Goal: Information Seeking & Learning: Learn about a topic

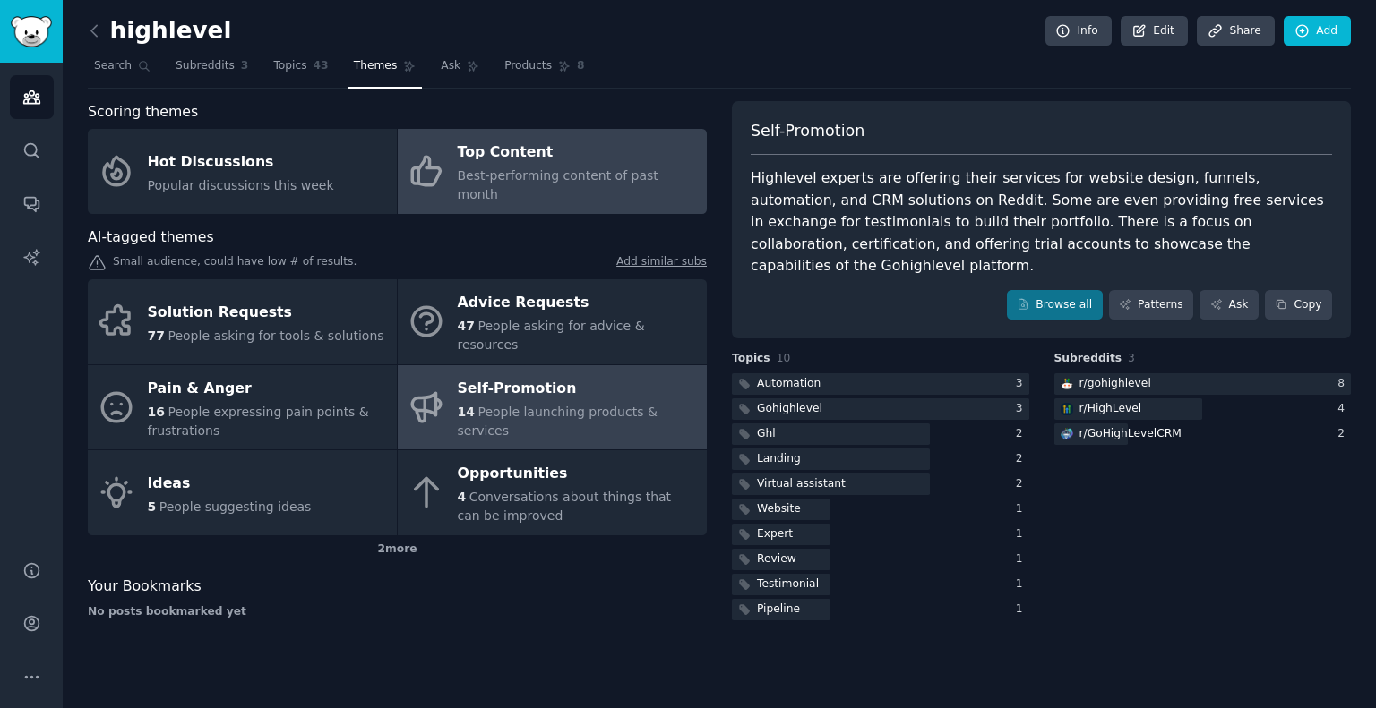
click at [518, 147] on div "Top Content" at bounding box center [578, 153] width 240 height 29
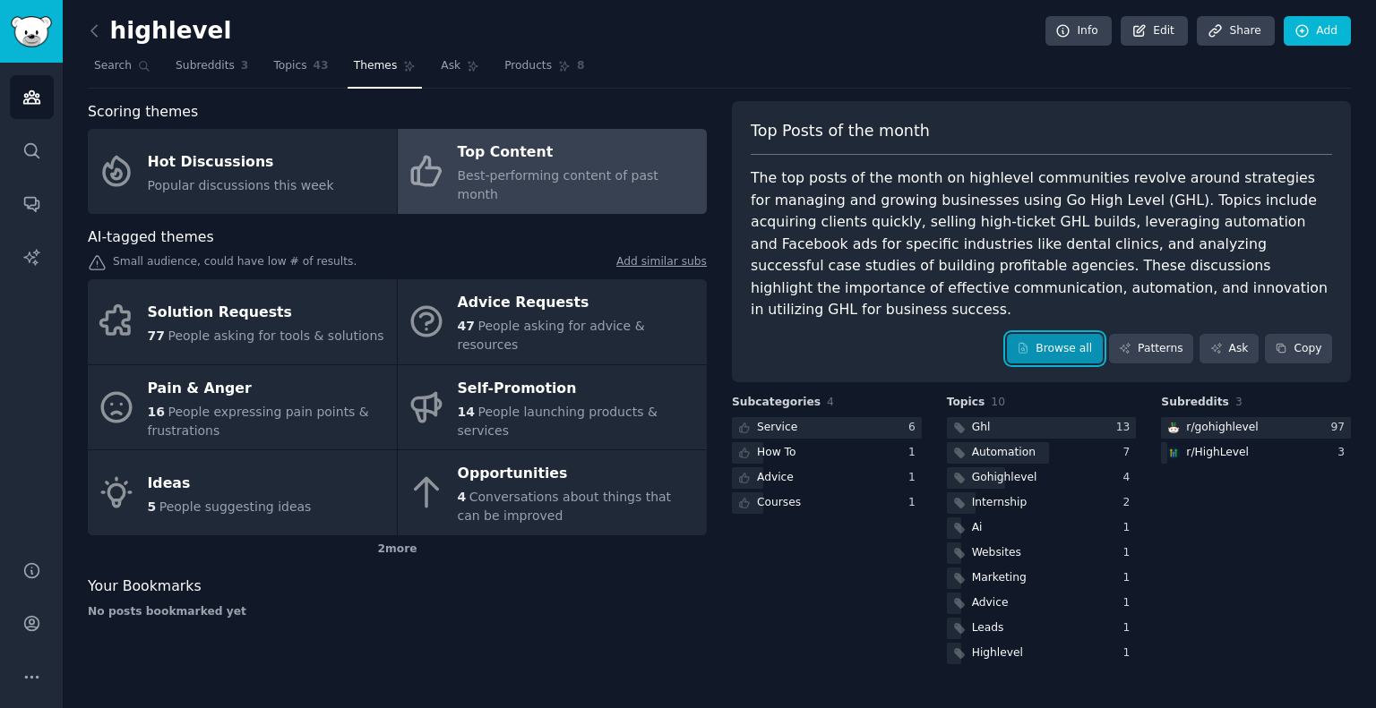
click at [1076, 334] on link "Browse all" at bounding box center [1055, 349] width 96 height 30
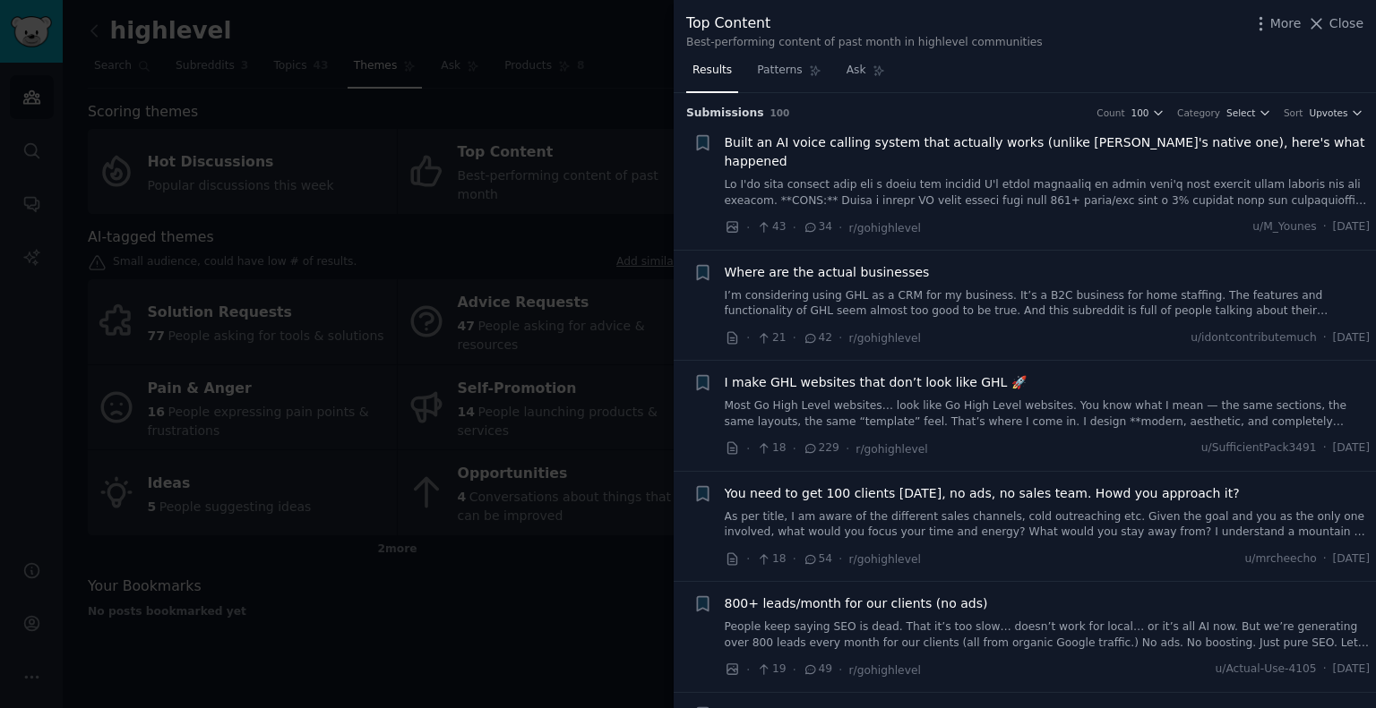
click at [822, 263] on span "Where are the actual businesses" at bounding box center [826, 272] width 205 height 19
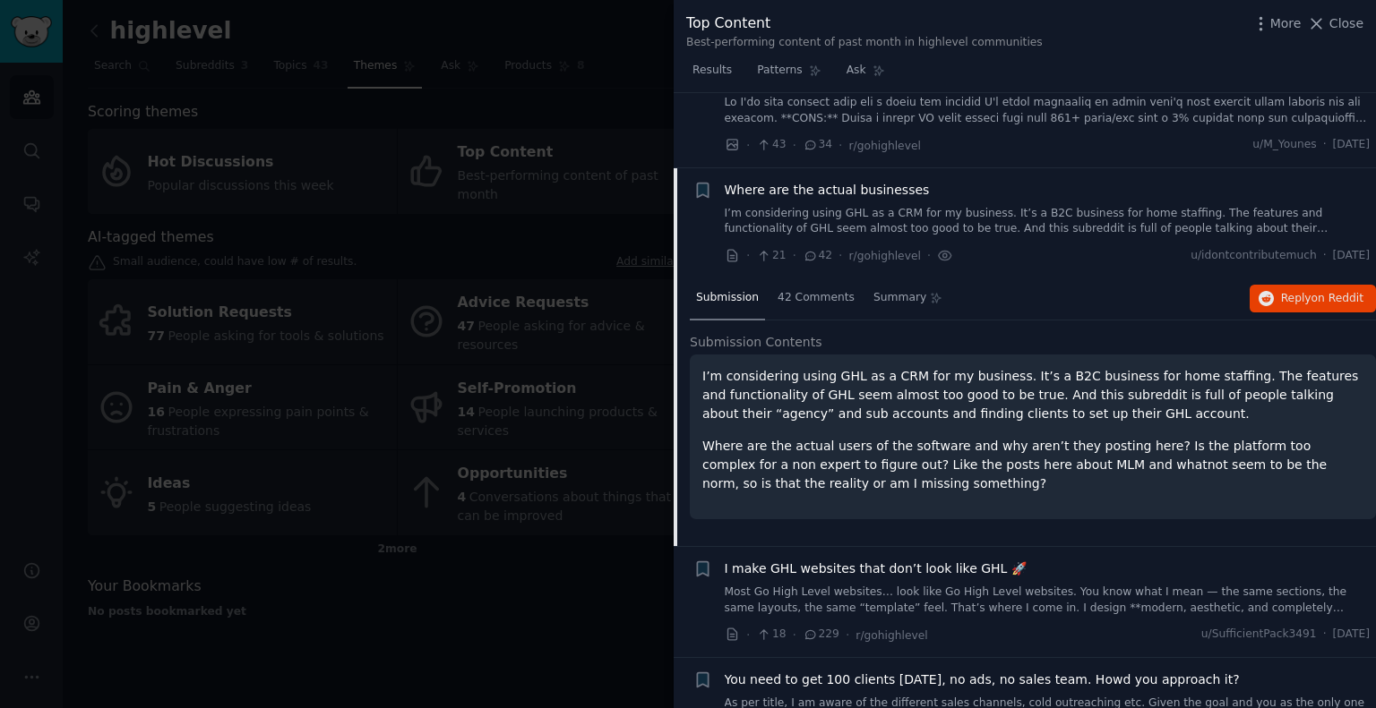
scroll to position [138, 0]
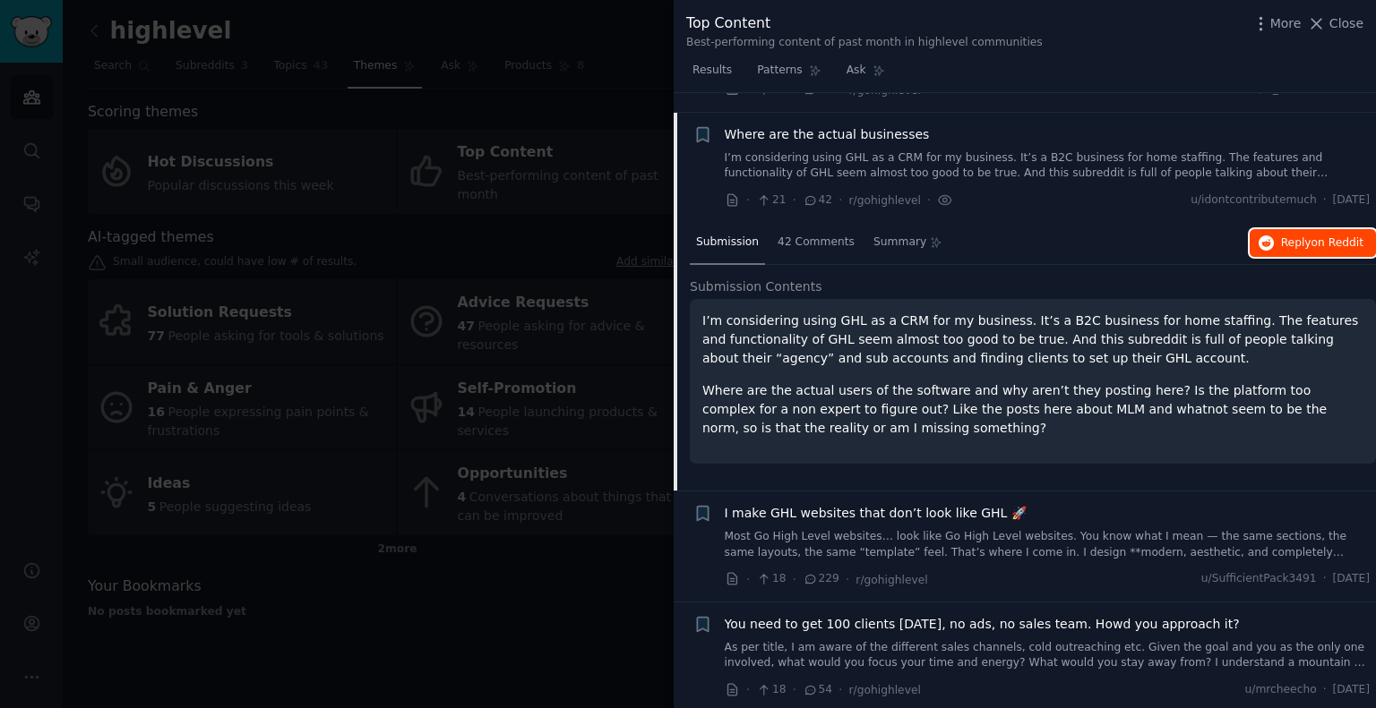
click at [1291, 236] on span "Reply on Reddit" at bounding box center [1322, 244] width 82 height 16
